Goal: Task Accomplishment & Management: Manage account settings

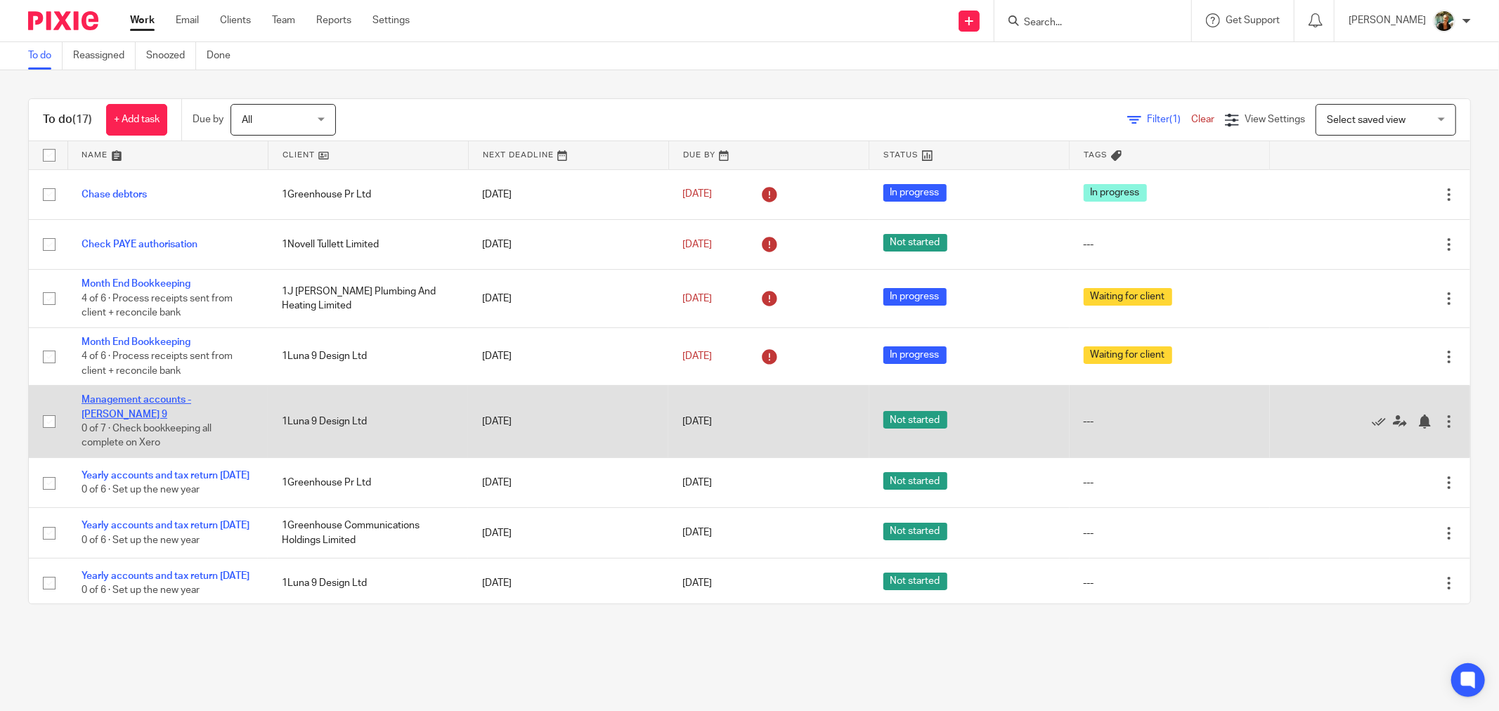
click at [191, 401] on link "Management accounts - [PERSON_NAME] 9" at bounding box center [137, 407] width 110 height 24
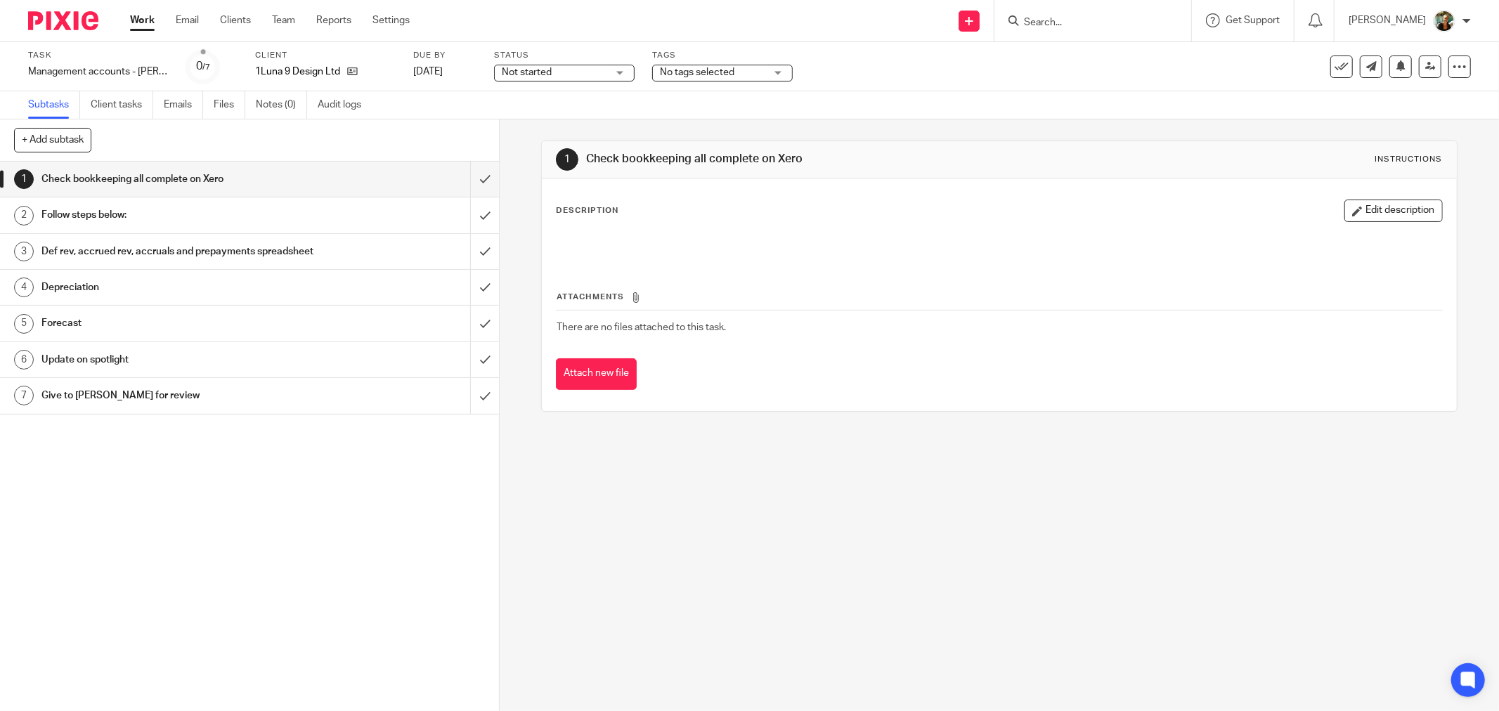
click at [614, 80] on div "Status Not started Not started Not started In progress 1" at bounding box center [564, 67] width 141 height 34
click at [609, 78] on div "Not started Not started" at bounding box center [564, 73] width 141 height 17
click at [594, 124] on li "In progress" at bounding box center [563, 124] width 139 height 29
click at [711, 68] on span "No tags selected" at bounding box center [697, 72] width 74 height 10
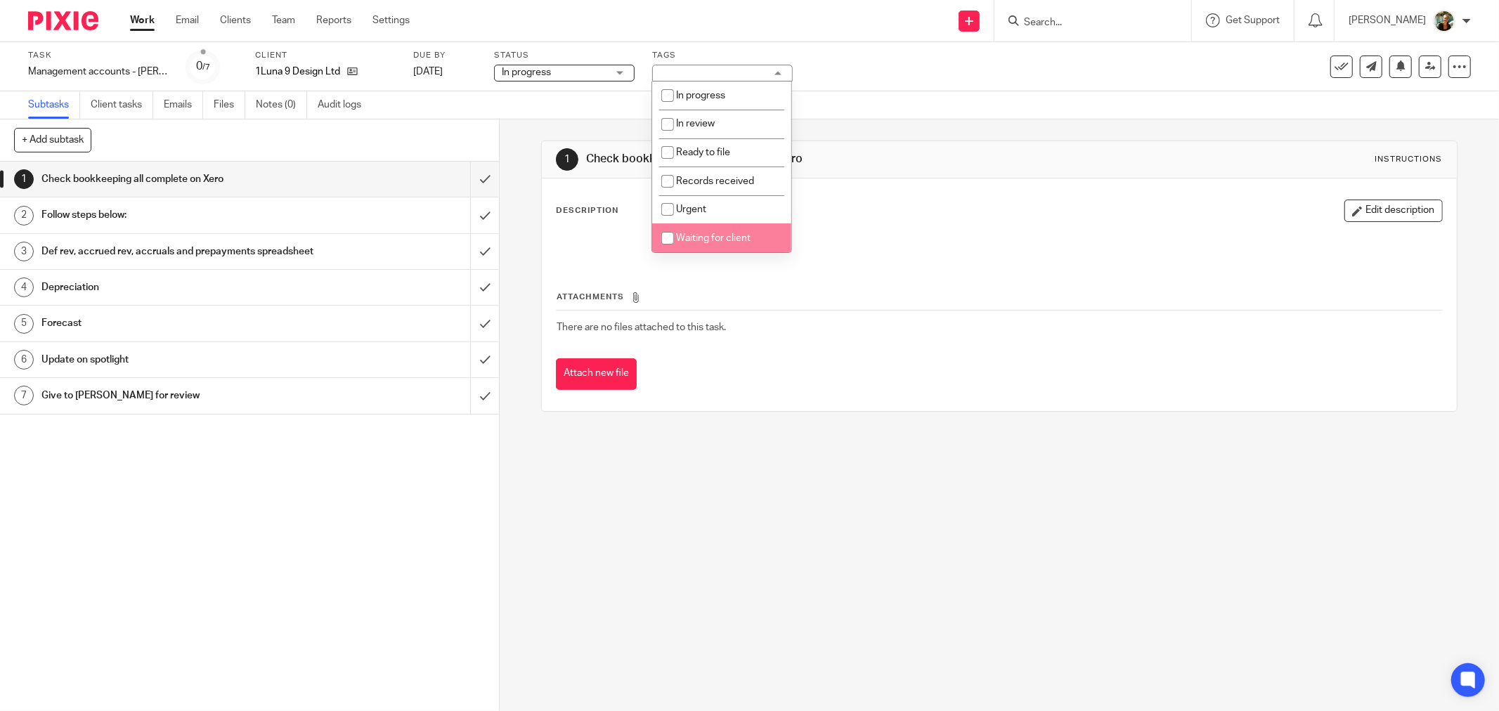
click at [704, 228] on li "Waiting for client" at bounding box center [721, 237] width 139 height 29
checkbox input "true"
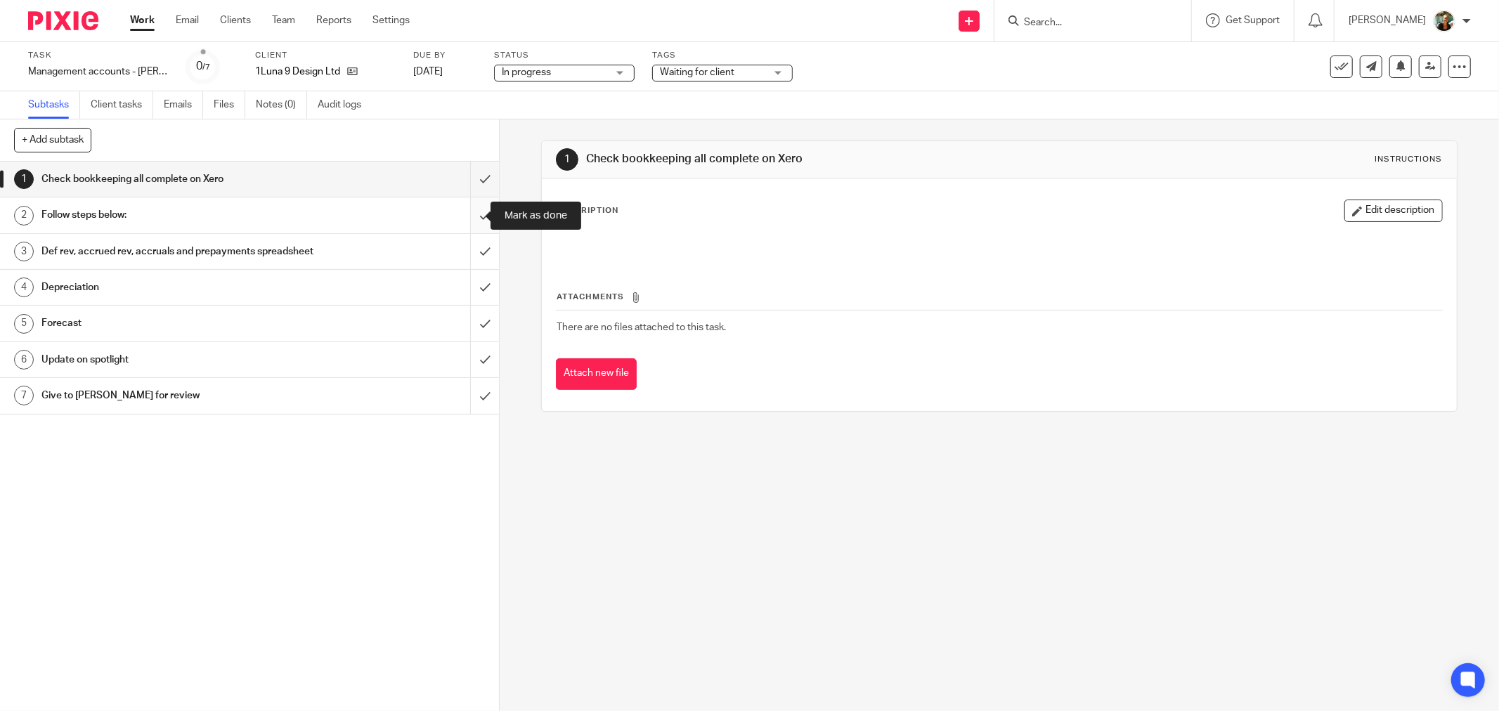
click at [471, 209] on input "submit" at bounding box center [249, 214] width 499 height 35
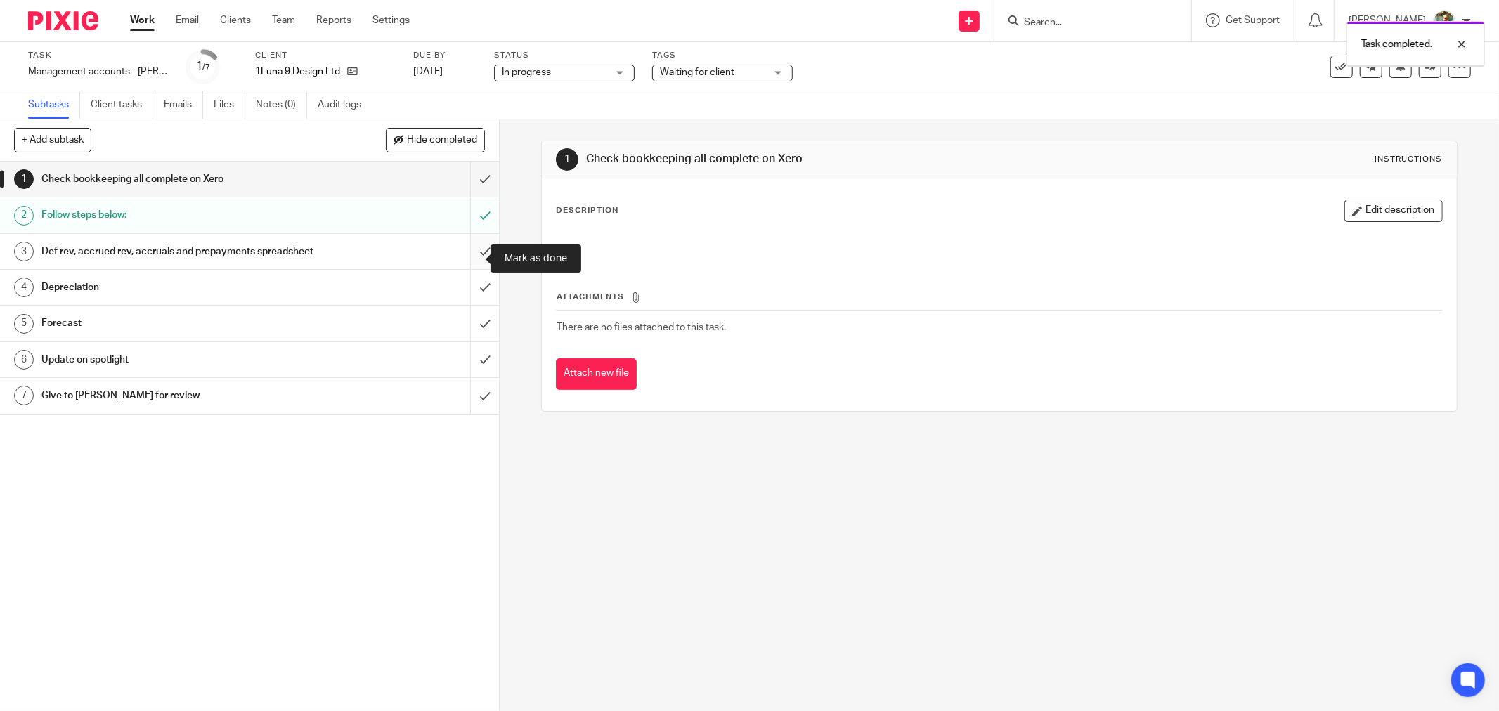
click at [467, 258] on input "submit" at bounding box center [249, 251] width 499 height 35
click at [473, 305] on input "submit" at bounding box center [249, 287] width 499 height 35
click at [148, 18] on link "Work" at bounding box center [142, 20] width 25 height 14
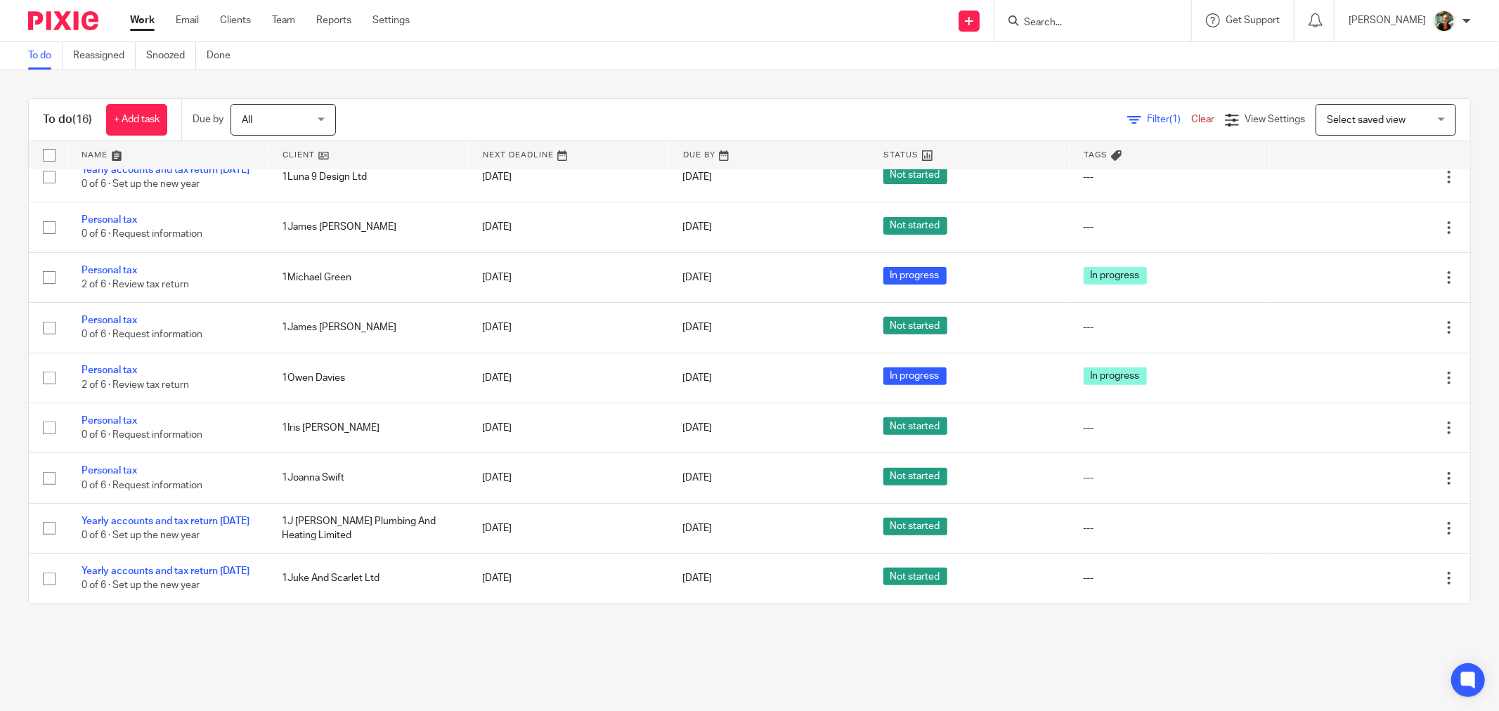
scroll to position [437, 0]
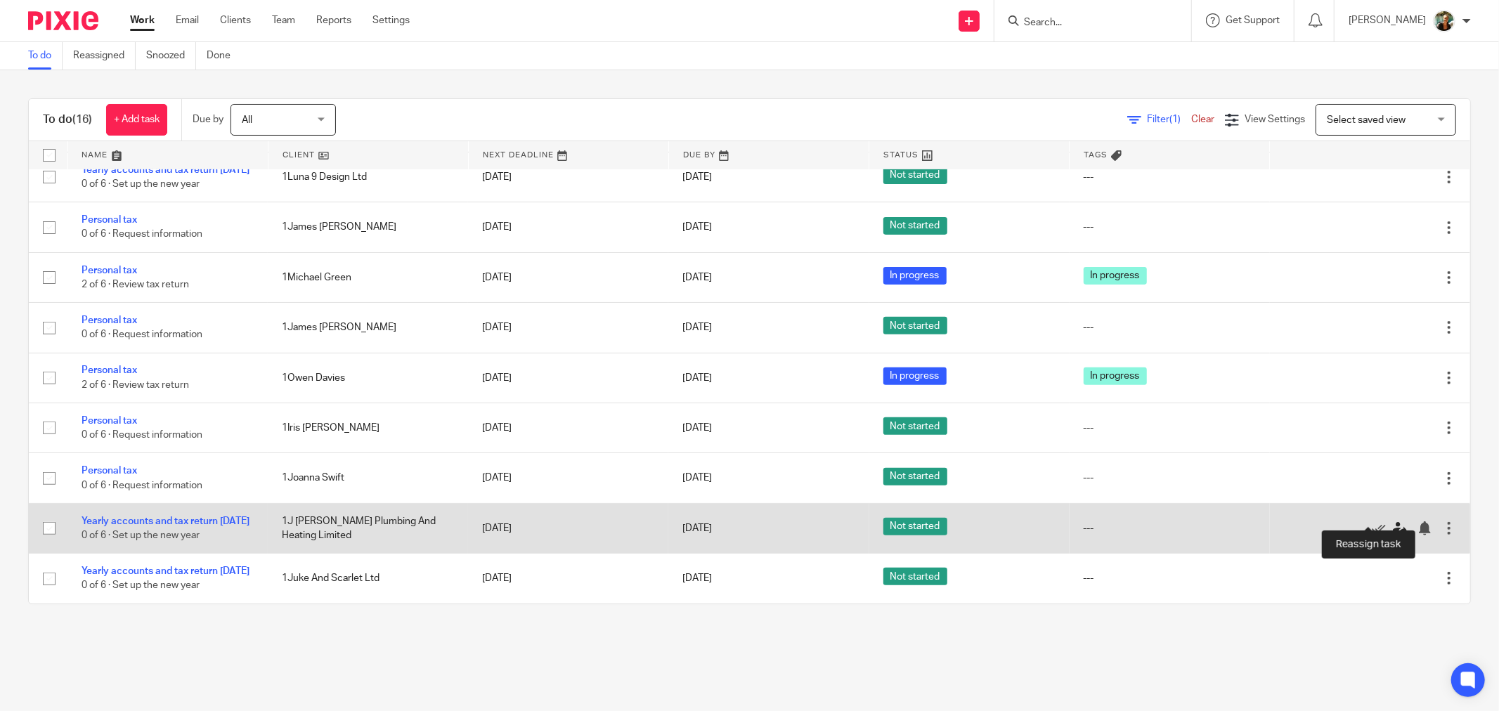
click at [1393, 521] on icon at bounding box center [1400, 528] width 14 height 14
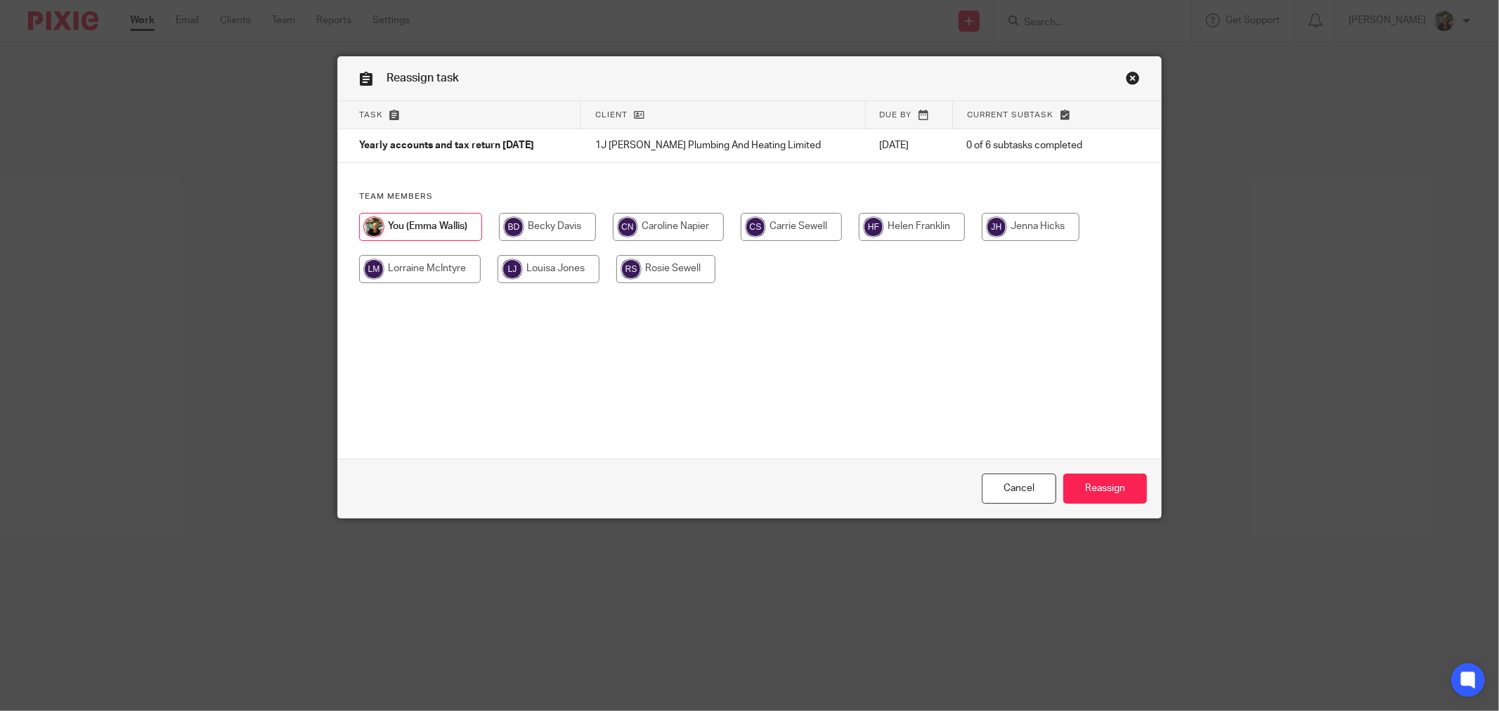
click at [925, 232] on input "radio" at bounding box center [912, 227] width 106 height 28
radio input "true"
click at [1115, 492] on input "Reassign" at bounding box center [1105, 489] width 84 height 30
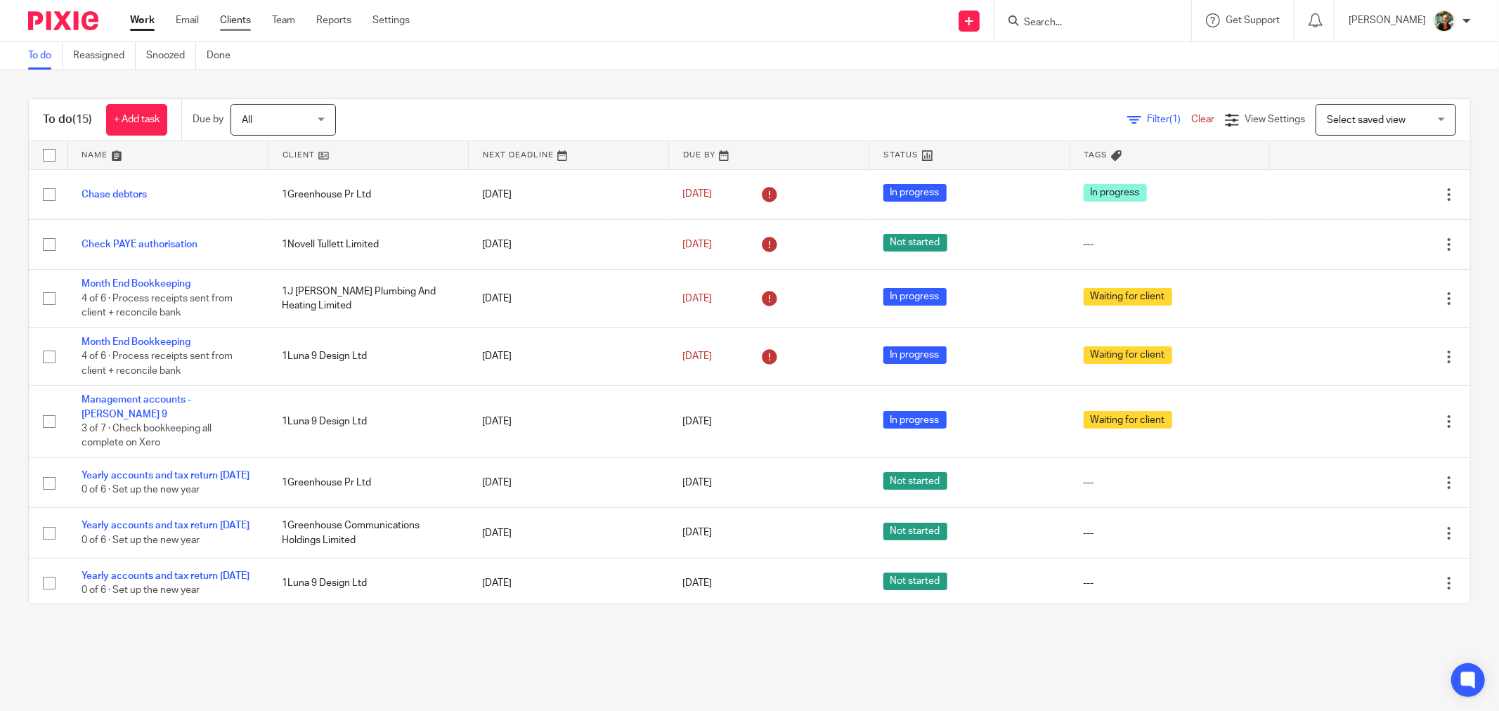
click at [249, 22] on link "Clients" at bounding box center [235, 20] width 31 height 14
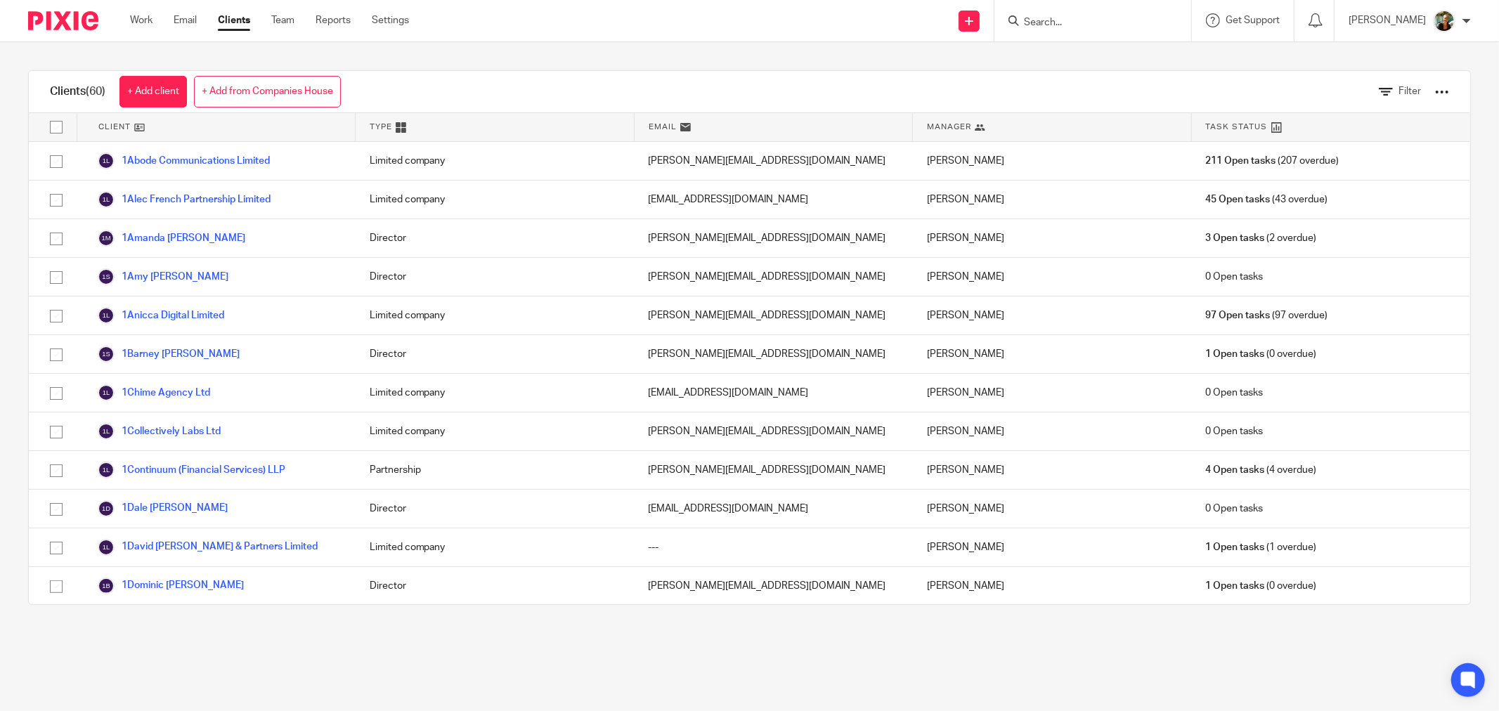
click at [158, 21] on ul "Work Email Clients Team Reports Settings" at bounding box center [280, 20] width 300 height 14
click at [152, 21] on link "Work" at bounding box center [141, 20] width 22 height 14
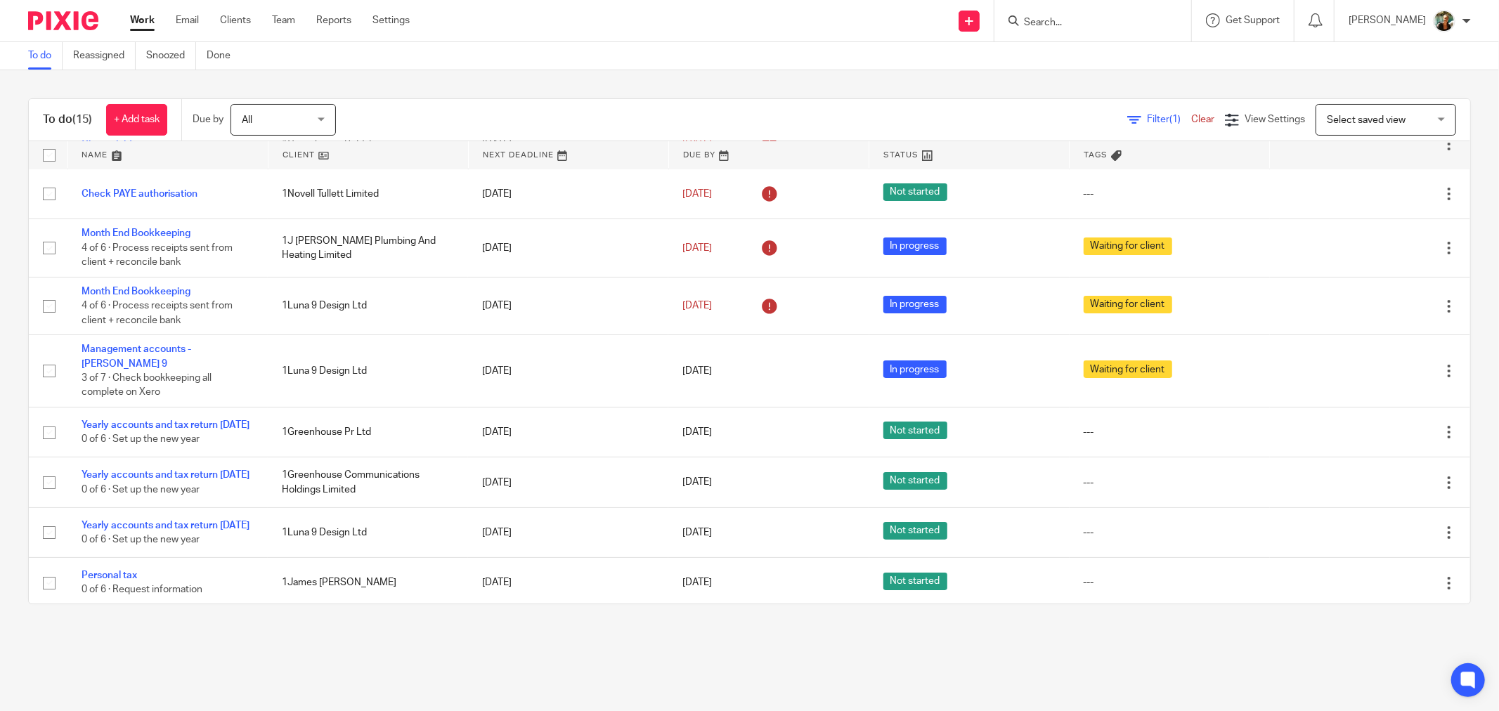
scroll to position [78, 0]
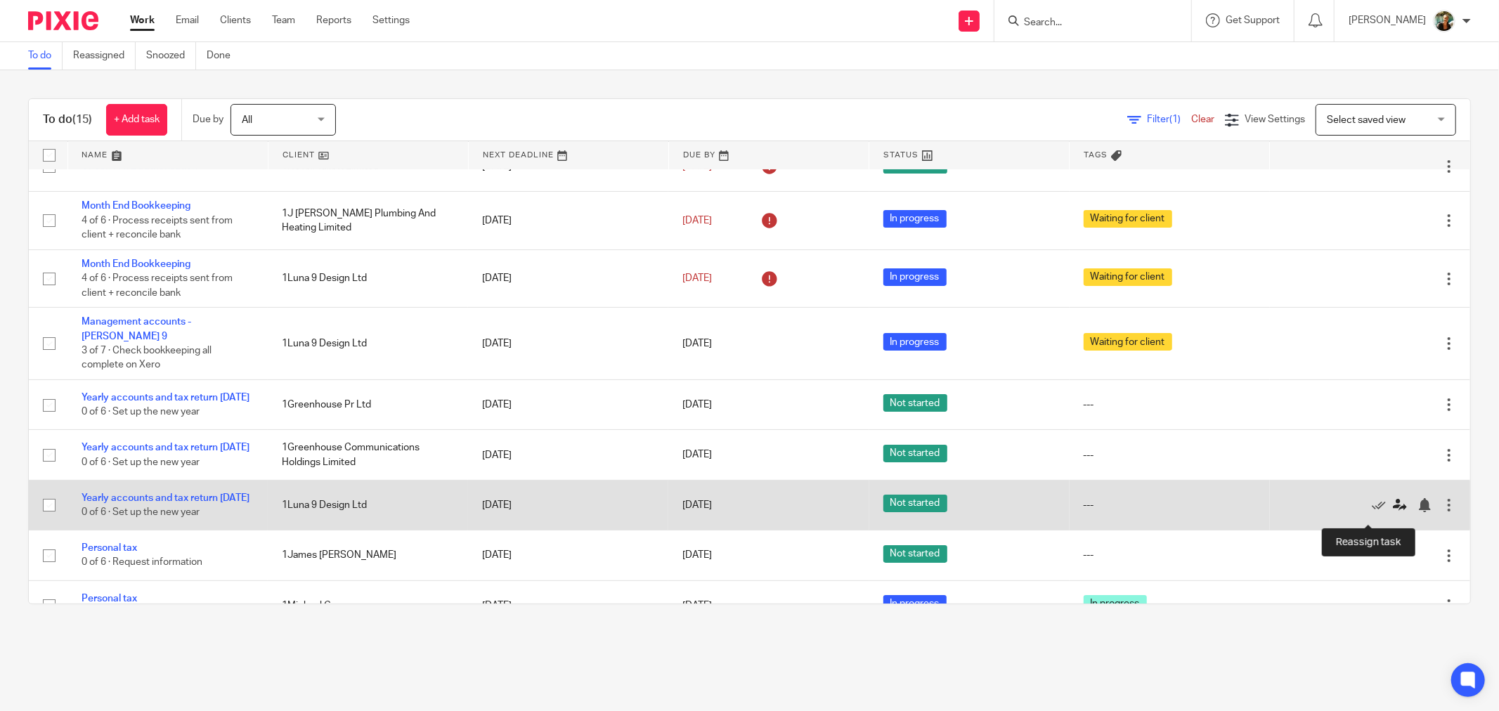
click at [1393, 512] on icon at bounding box center [1400, 505] width 14 height 14
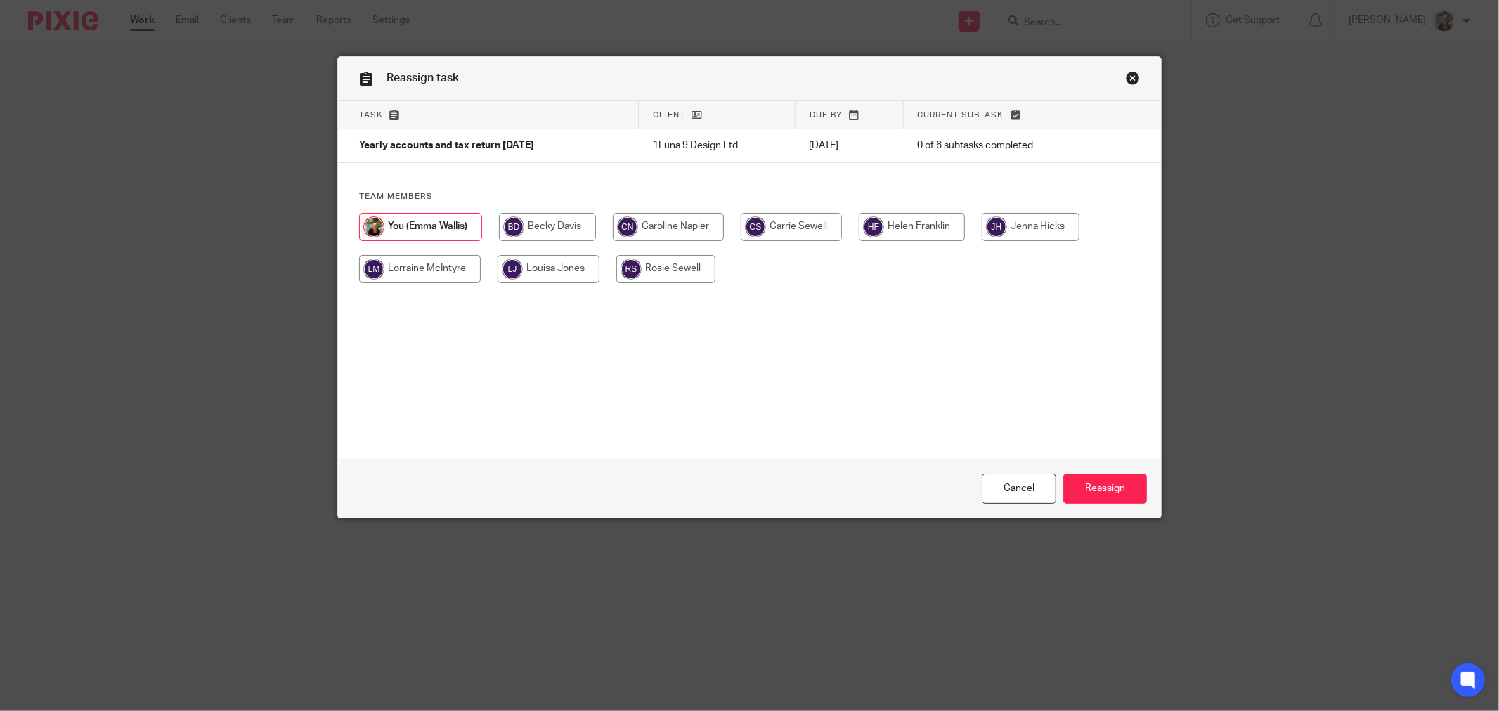
click at [901, 235] on input "radio" at bounding box center [912, 227] width 106 height 28
radio input "true"
click at [1101, 490] on input "Reassign" at bounding box center [1105, 489] width 84 height 30
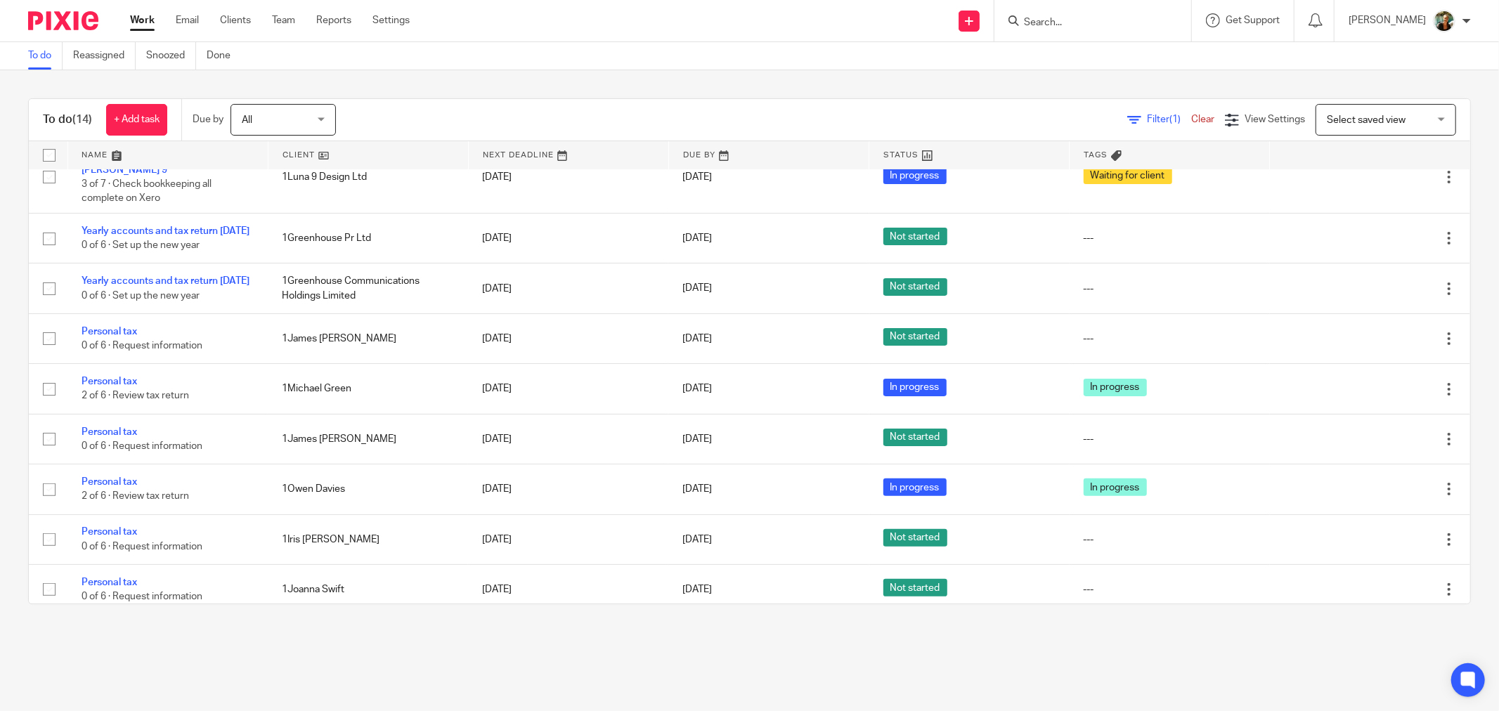
scroll to position [320, 0]
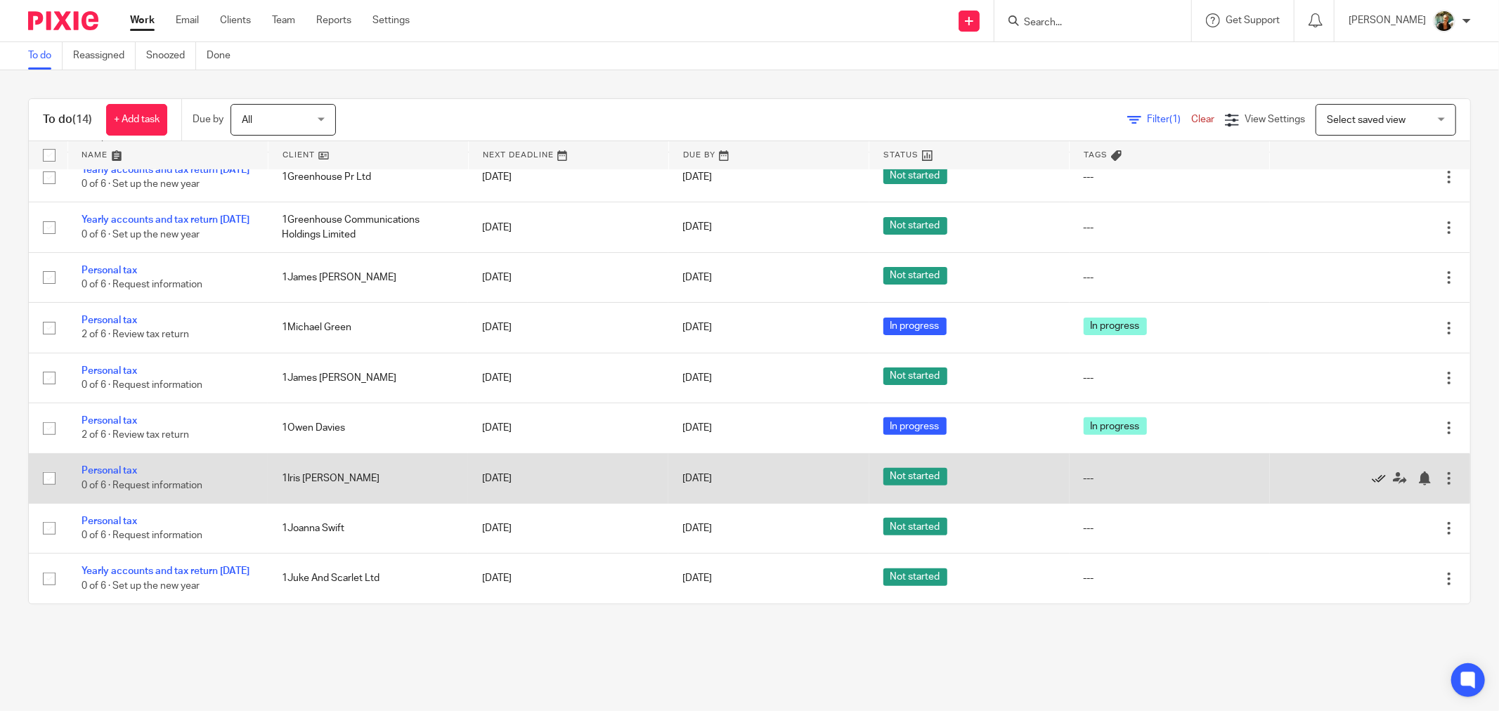
click at [1372, 473] on icon at bounding box center [1379, 478] width 14 height 14
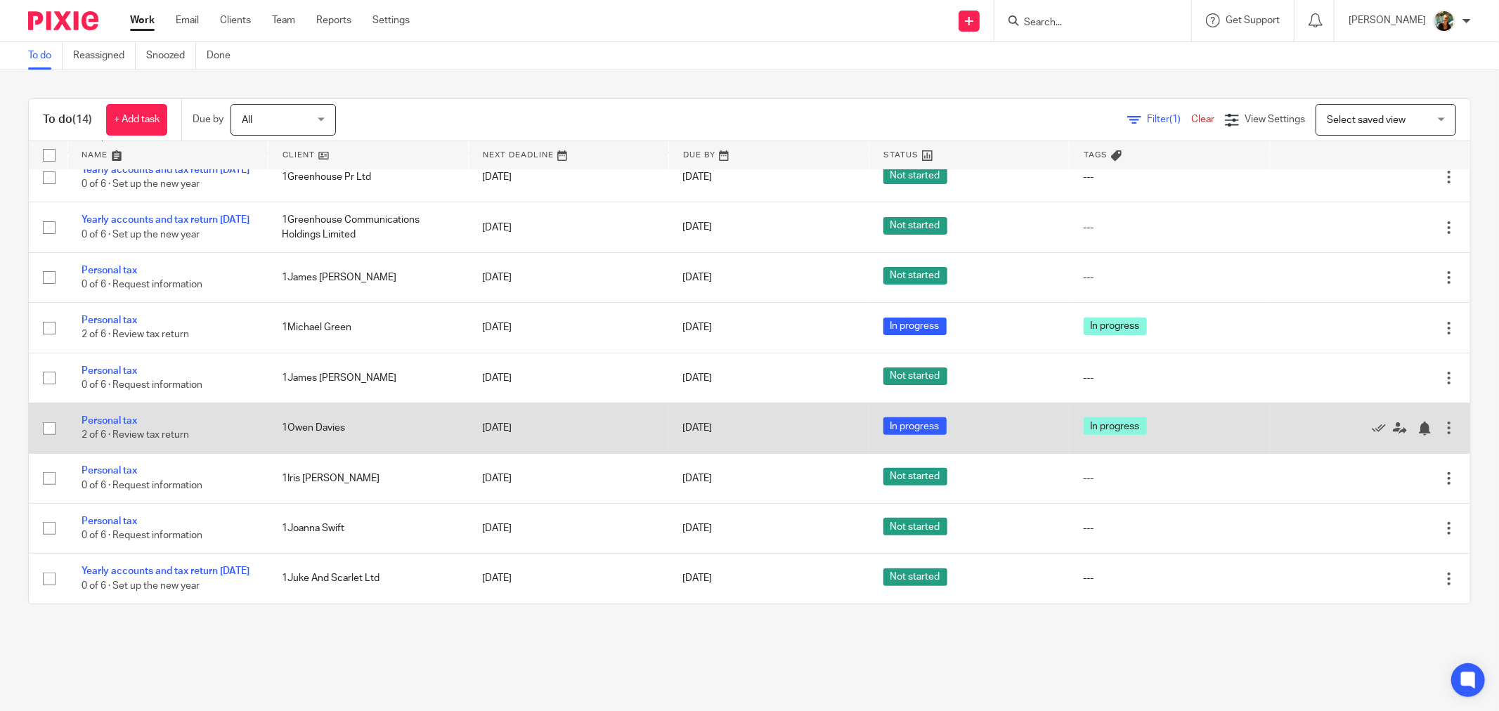
scroll to position [270, 0]
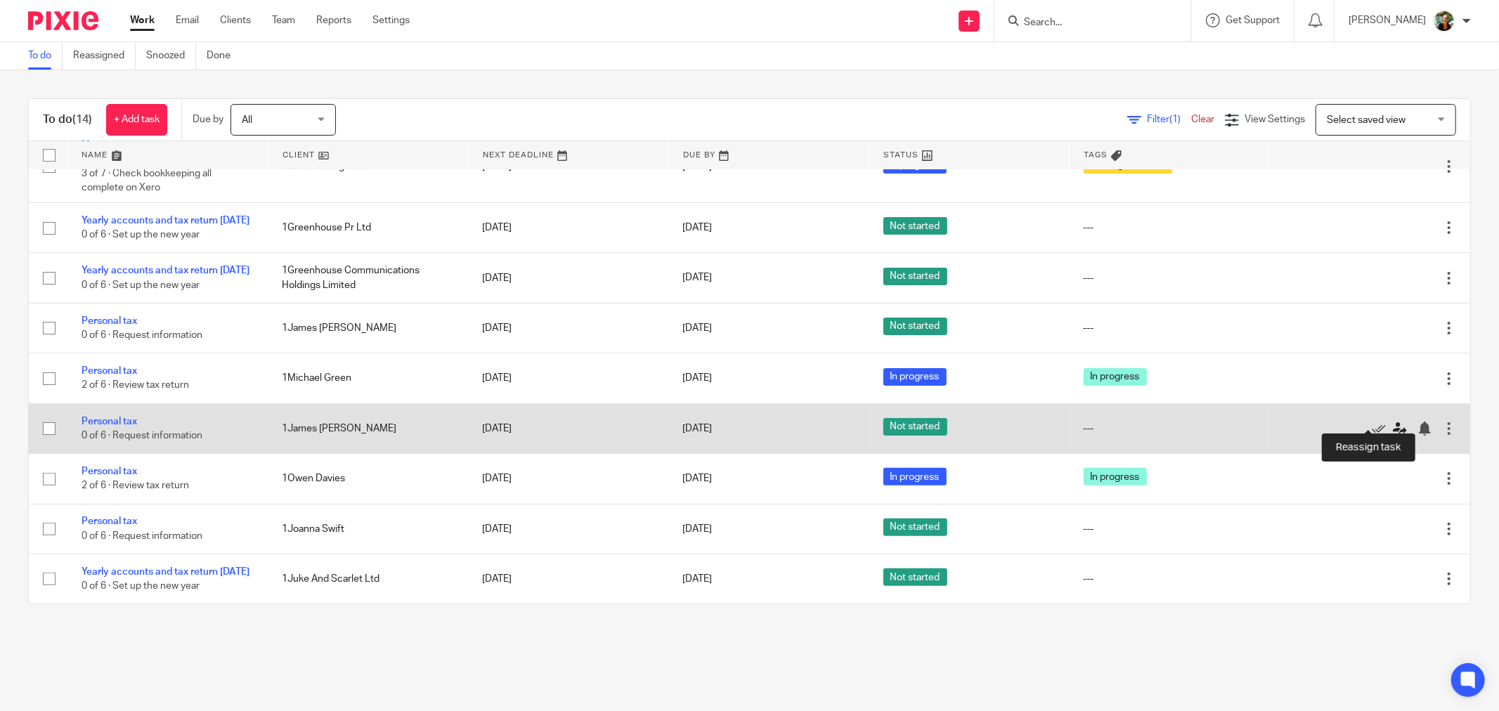
click at [1393, 422] on icon at bounding box center [1400, 429] width 14 height 14
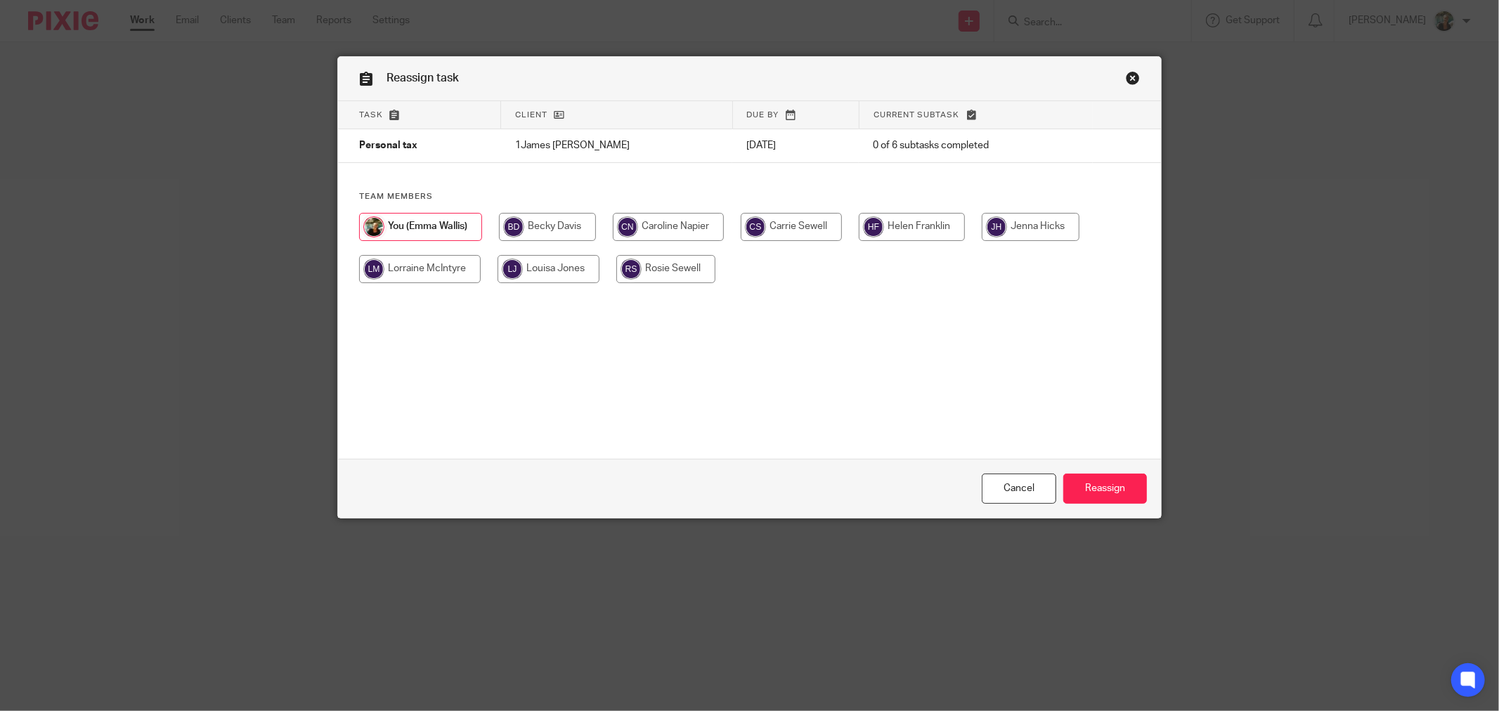
click at [912, 233] on input "radio" at bounding box center [912, 227] width 106 height 28
radio input "true"
click at [1098, 495] on input "Reassign" at bounding box center [1105, 489] width 84 height 30
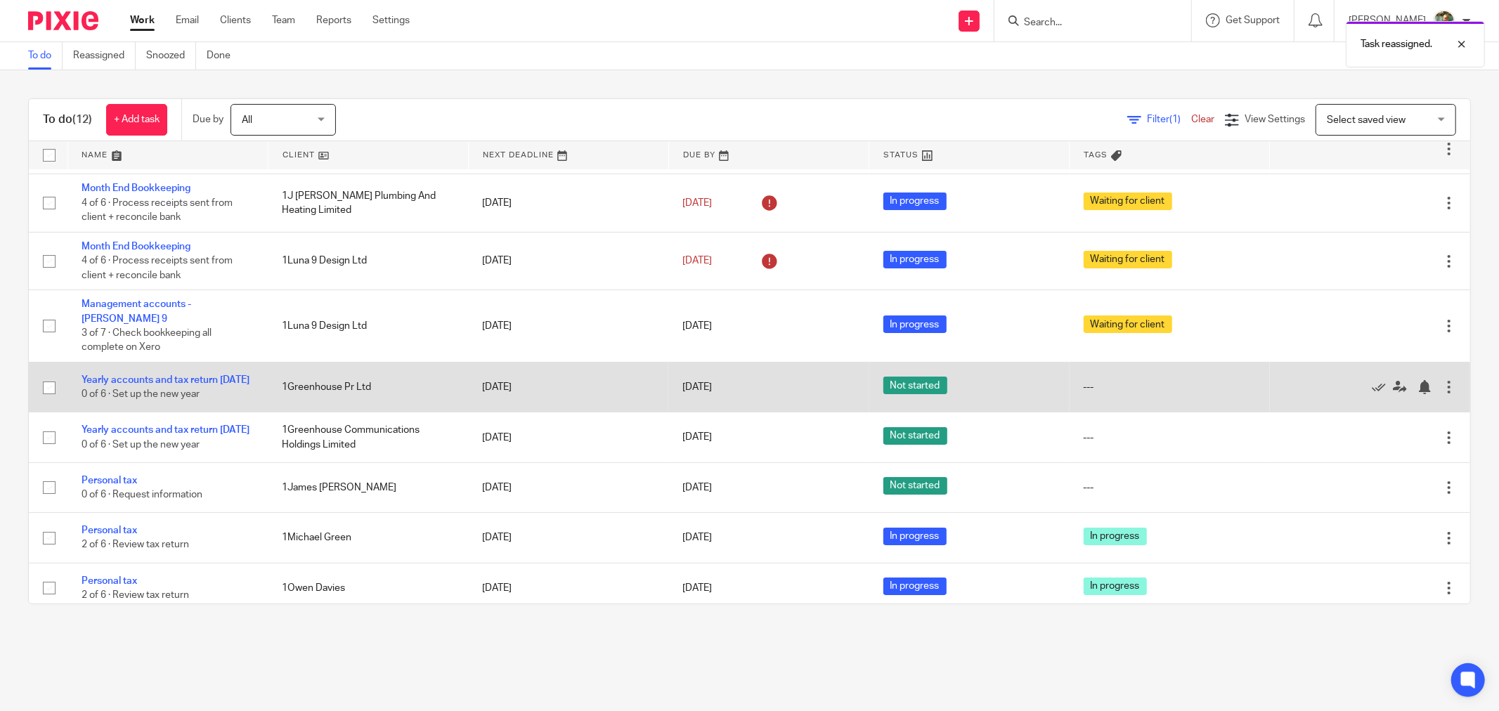
scroll to position [219, 0]
